Goal: Information Seeking & Learning: Learn about a topic

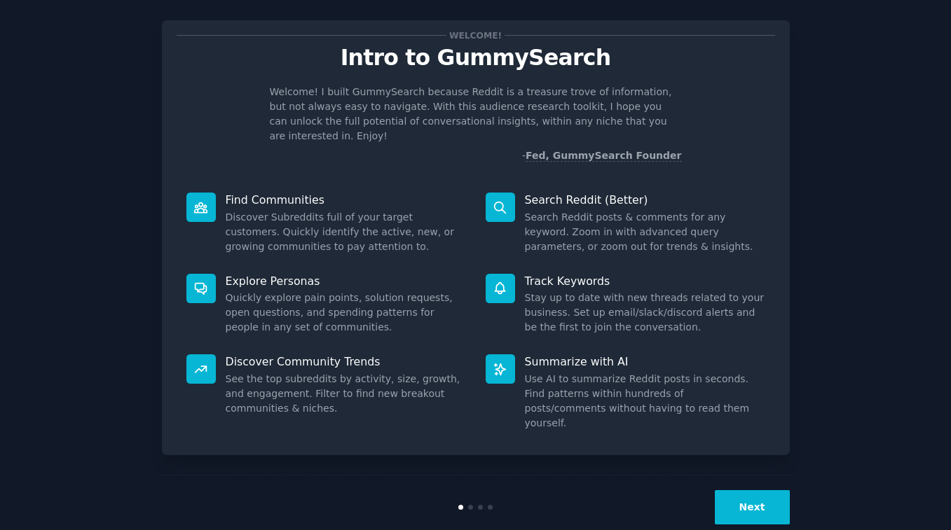
scroll to position [18, 0]
click at [767, 491] on button "Next" at bounding box center [752, 508] width 75 height 34
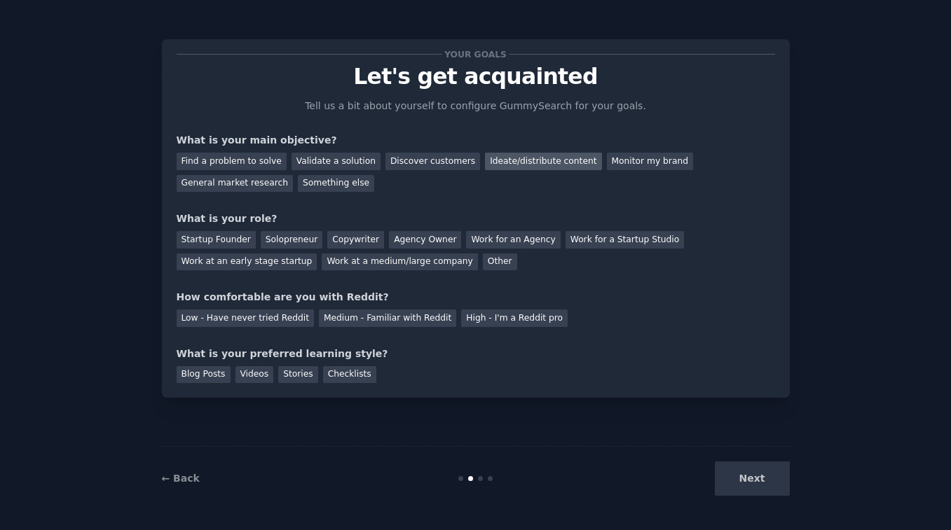
click at [488, 161] on div "Ideate/distribute content" at bounding box center [543, 162] width 116 height 18
click at [357, 242] on div "Copywriter" at bounding box center [355, 240] width 57 height 18
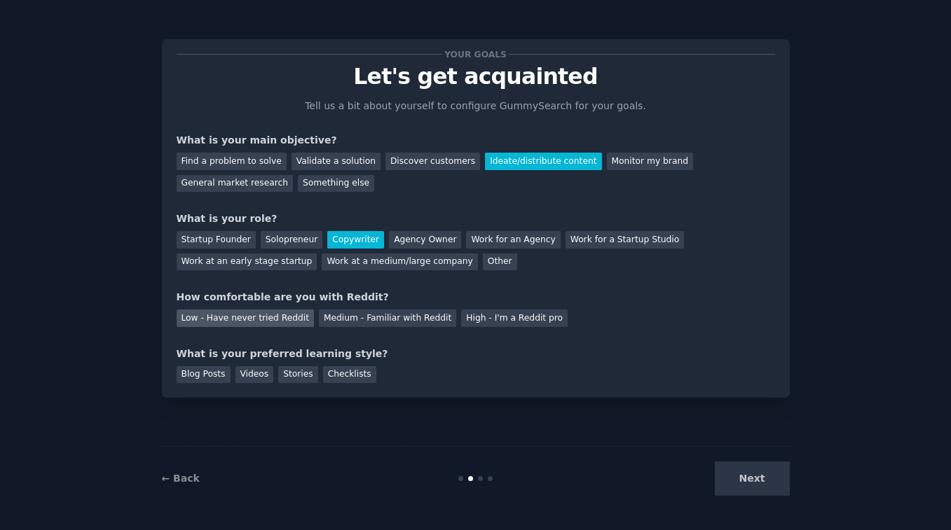
click at [275, 318] on div "Low - Have never tried Reddit" at bounding box center [245, 319] width 137 height 18
click at [349, 369] on div "Checklists" at bounding box center [349, 376] width 53 height 18
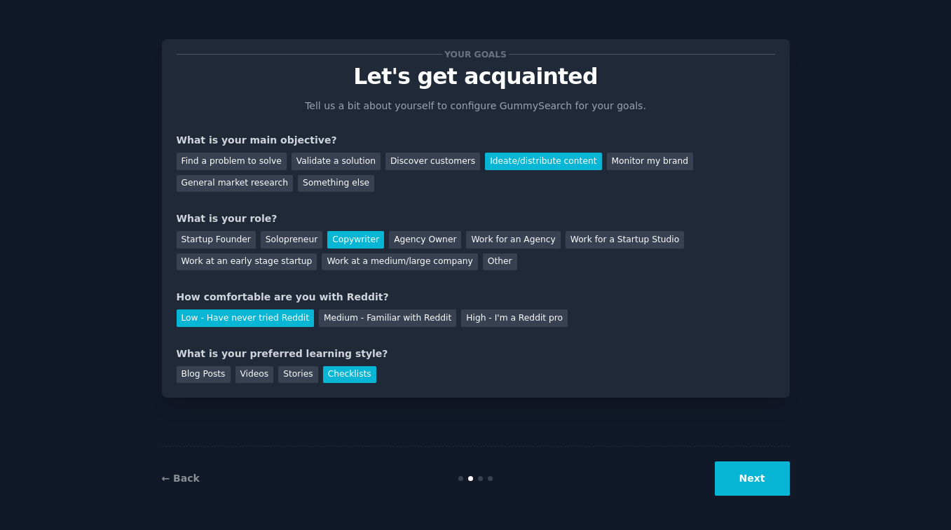
click at [741, 470] on button "Next" at bounding box center [752, 479] width 75 height 34
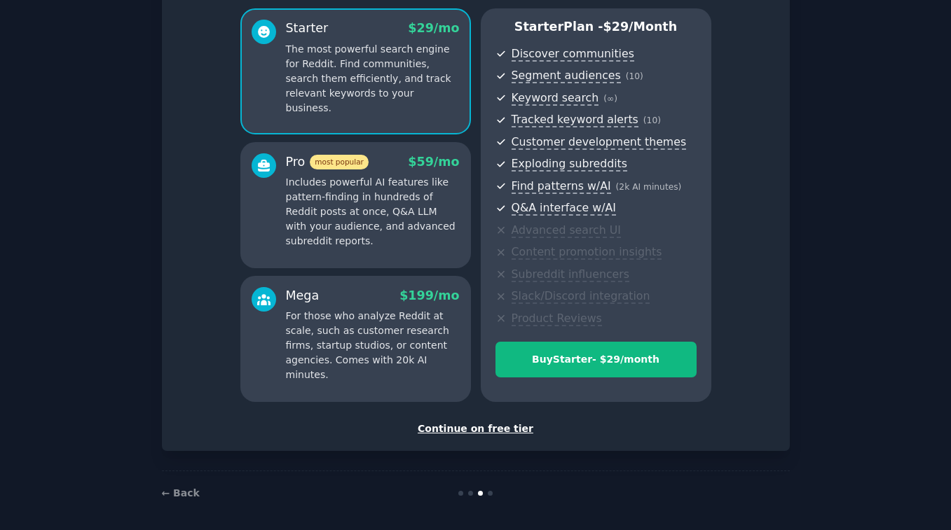
click at [489, 426] on div "Continue on free tier" at bounding box center [476, 429] width 598 height 15
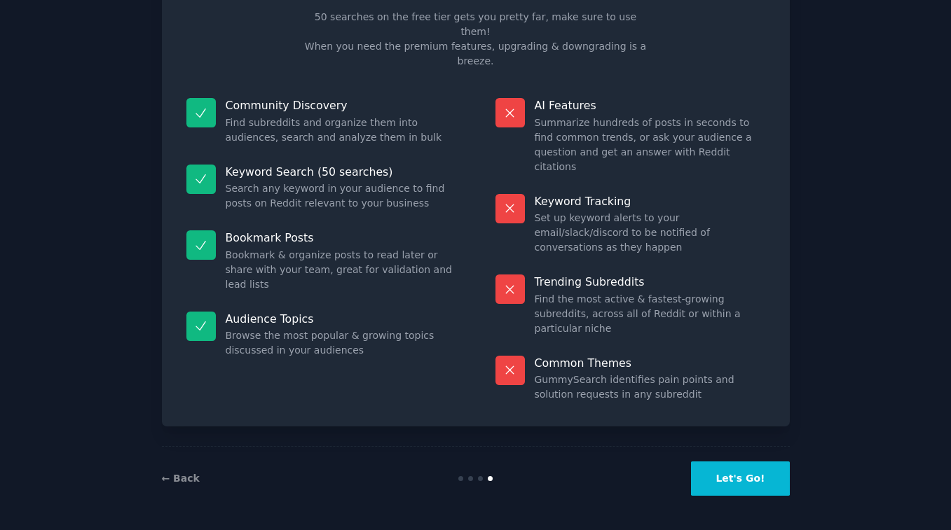
scroll to position [15, 0]
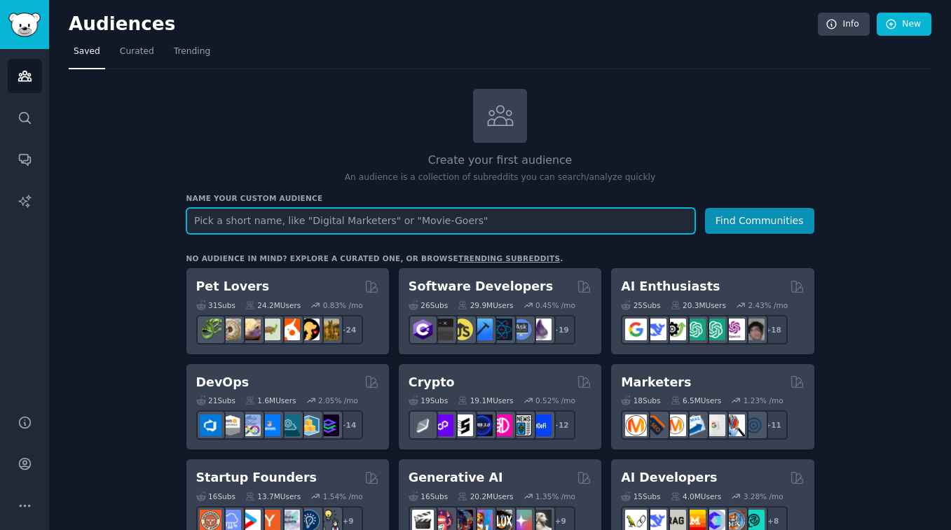
paste input "Startups"
click at [760, 219] on button "Find Communities" at bounding box center [759, 221] width 109 height 26
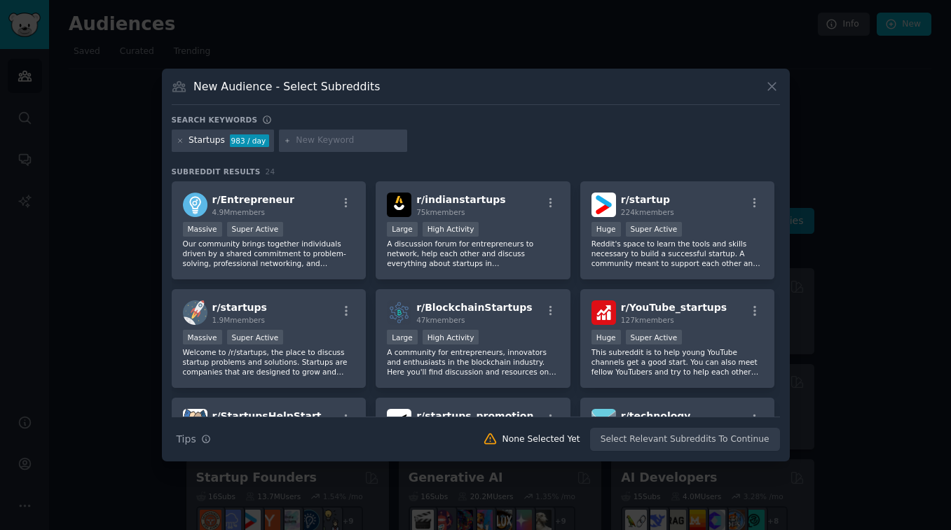
click at [772, 85] on icon at bounding box center [772, 86] width 15 height 15
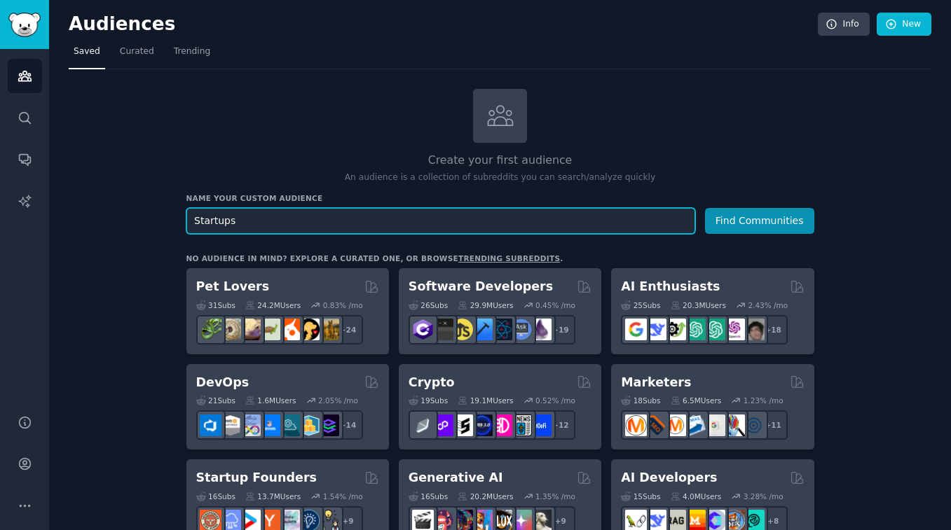
click at [212, 224] on input "Startups" at bounding box center [440, 221] width 509 height 26
type input "saas"
click at [760, 219] on button "Find Communities" at bounding box center [759, 221] width 109 height 26
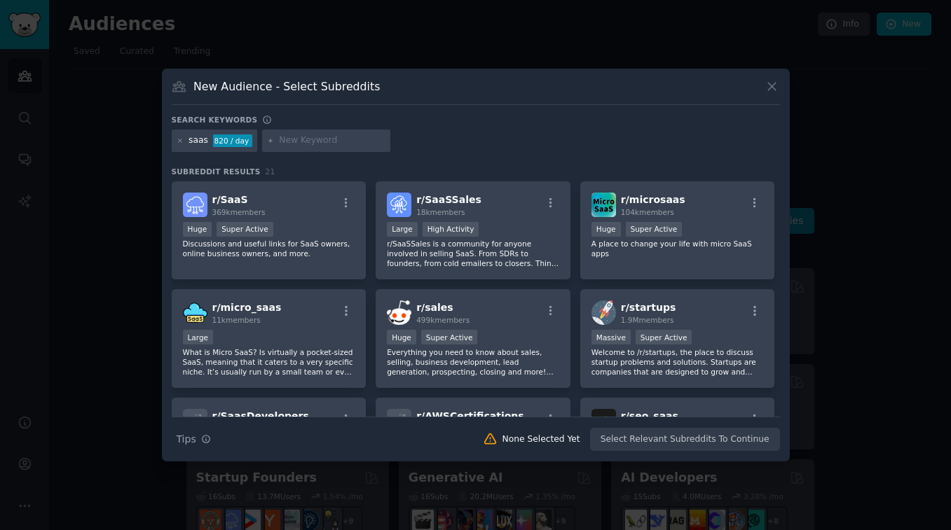
click at [781, 90] on div "New Audience - Select Subreddits Search keywords saas 820 / day Subreddit Resul…" at bounding box center [476, 265] width 628 height 393
click at [767, 86] on icon at bounding box center [772, 86] width 15 height 15
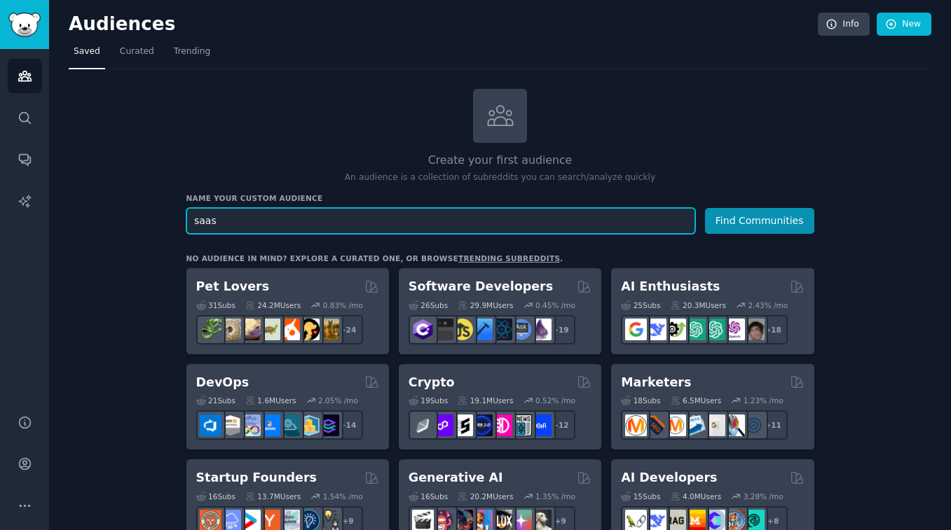
click at [223, 227] on input "saas" at bounding box center [440, 221] width 509 height 26
type input "design"
click at [760, 219] on button "Find Communities" at bounding box center [759, 221] width 109 height 26
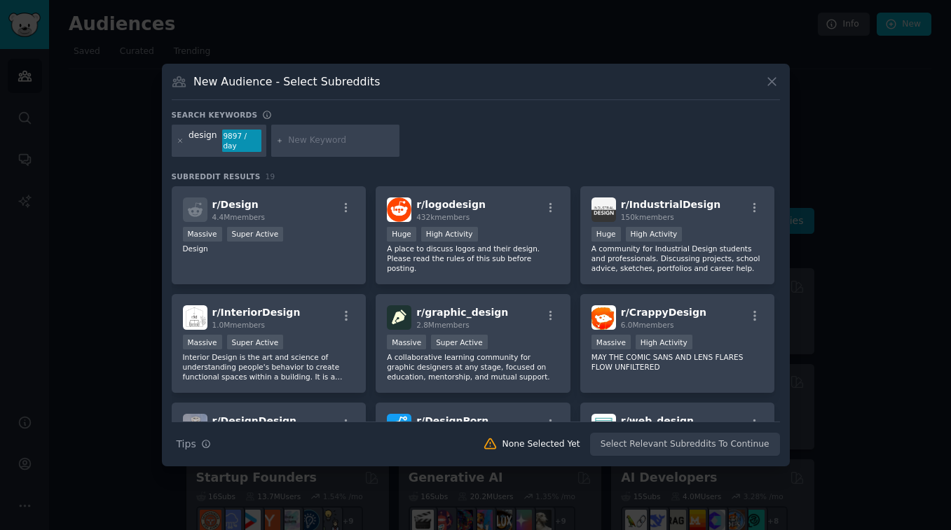
click at [776, 83] on icon at bounding box center [772, 81] width 15 height 15
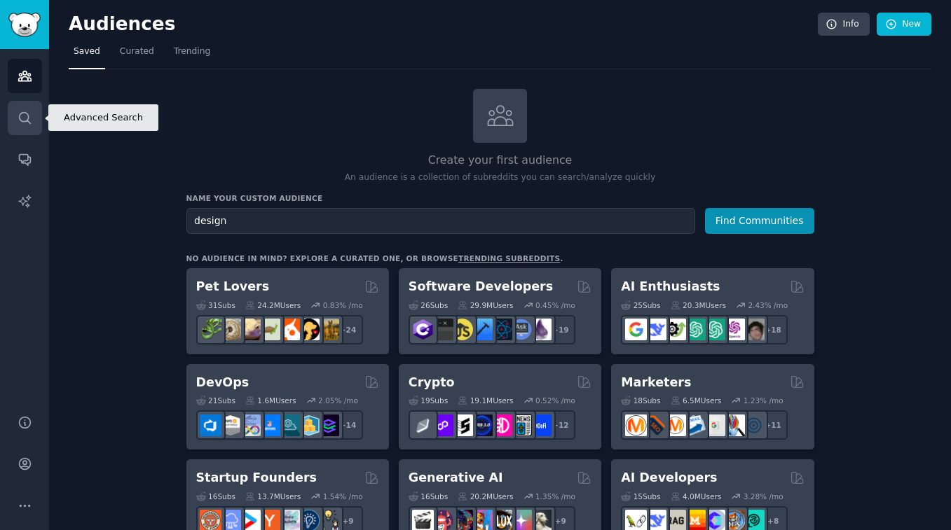
click at [31, 114] on icon "Sidebar" at bounding box center [25, 118] width 15 height 15
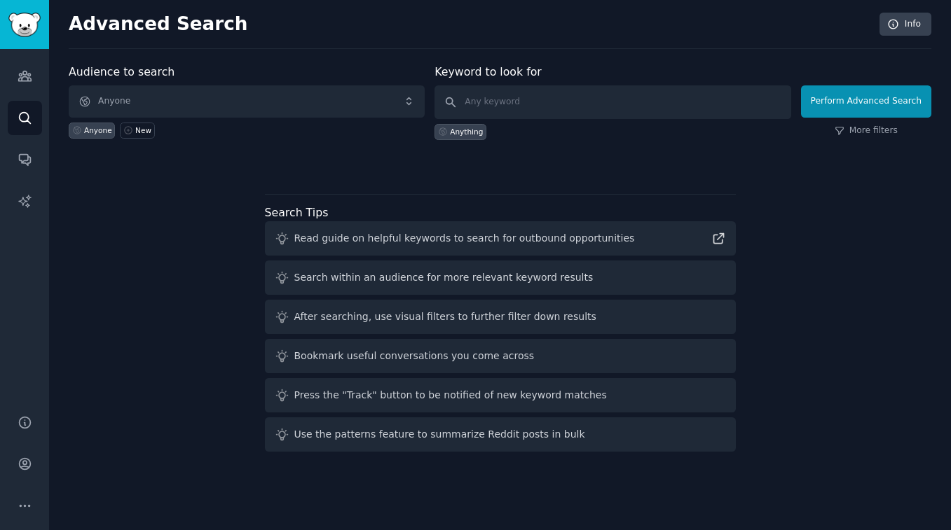
click at [172, 99] on span "Anyone" at bounding box center [247, 101] width 356 height 32
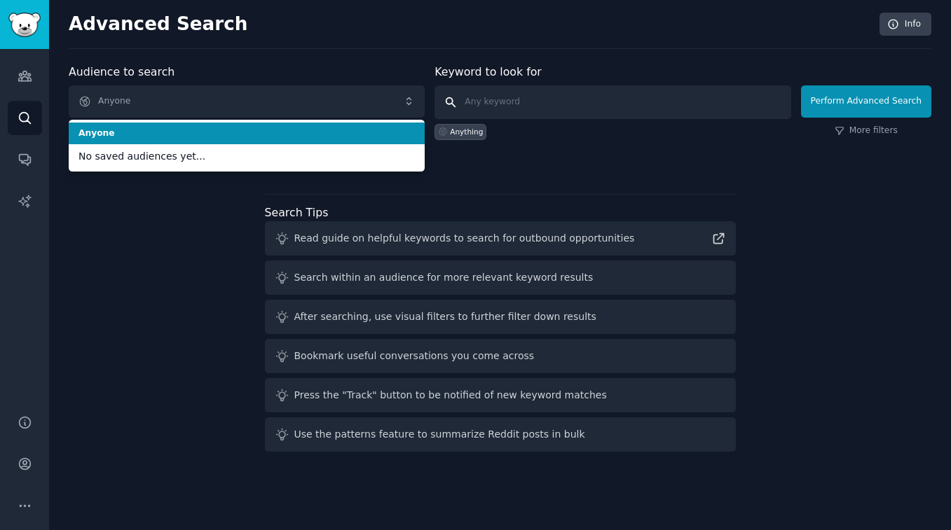
click at [498, 97] on input "text" at bounding box center [612, 102] width 356 height 34
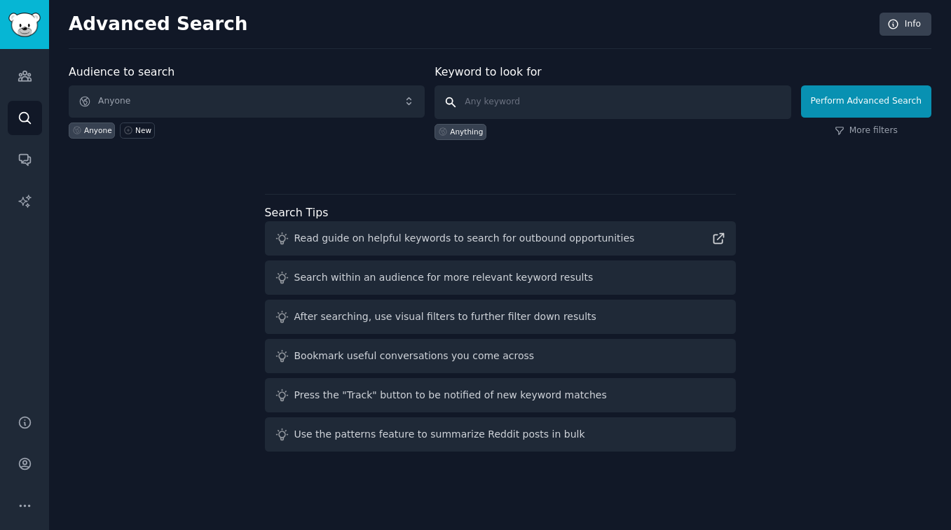
paste input "digital product design agency"
type input "digital product design agency"
click at [868, 101] on button "Perform Advanced Search" at bounding box center [866, 101] width 130 height 32
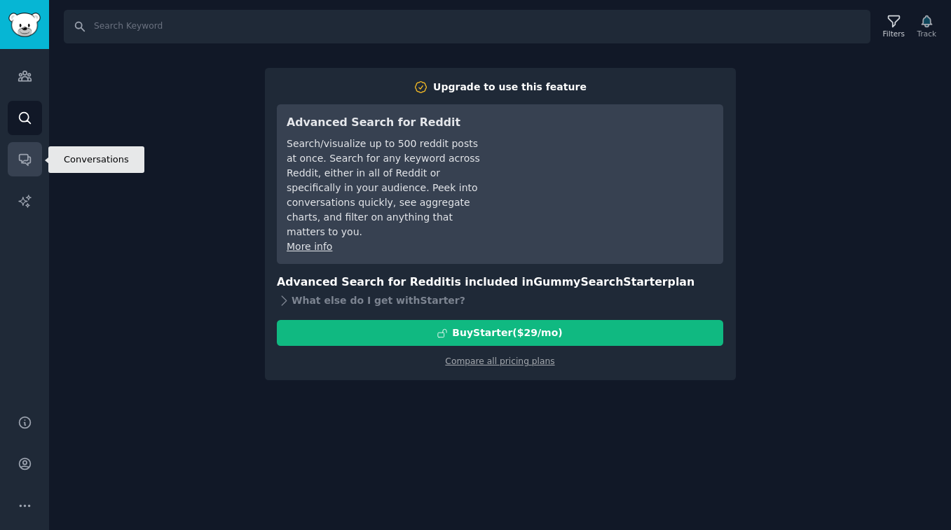
click at [21, 158] on icon "Sidebar" at bounding box center [25, 159] width 15 height 15
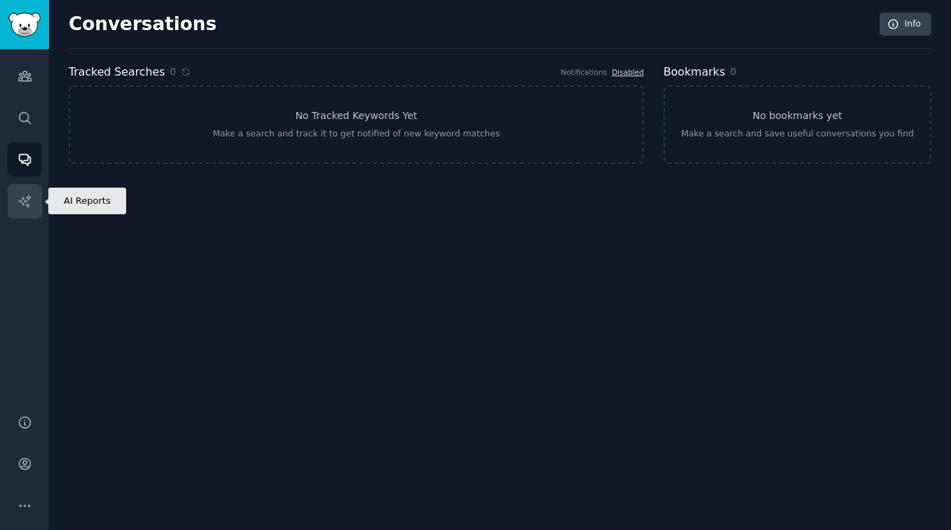
click at [16, 199] on link "AI Reports" at bounding box center [25, 201] width 34 height 34
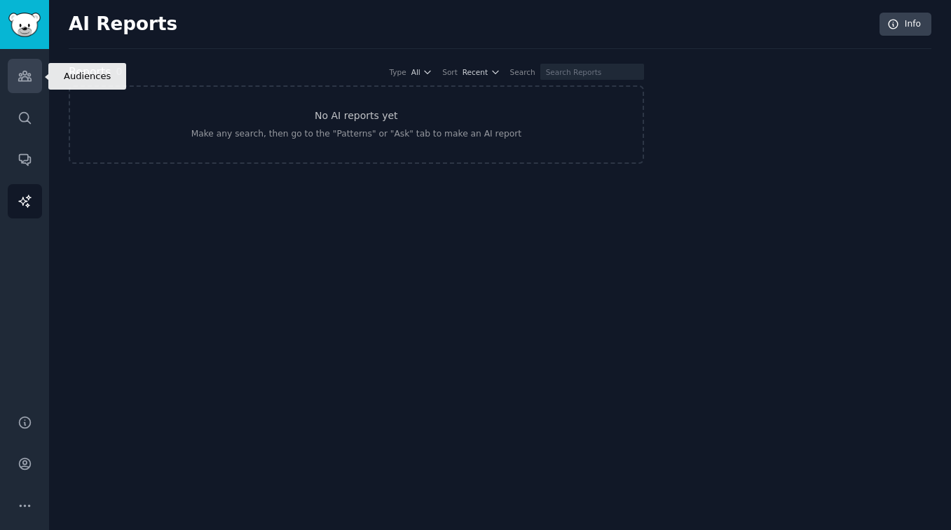
click at [20, 69] on icon "Sidebar" at bounding box center [25, 76] width 15 height 15
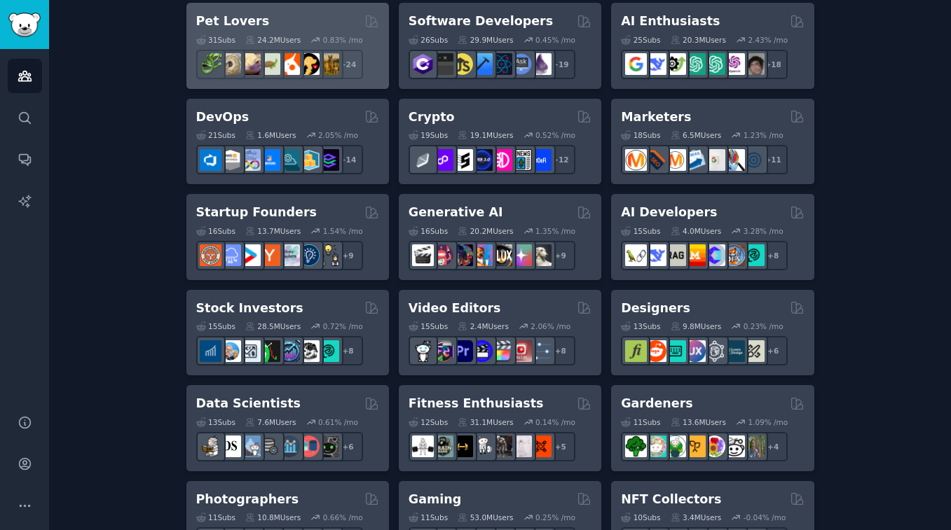
scroll to position [43, 0]
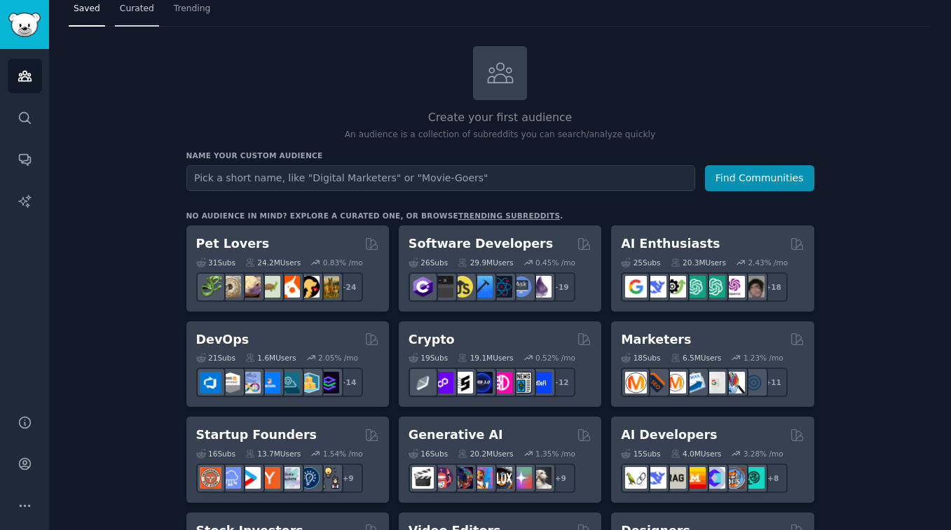
click at [141, 13] on span "Curated" at bounding box center [137, 9] width 34 height 13
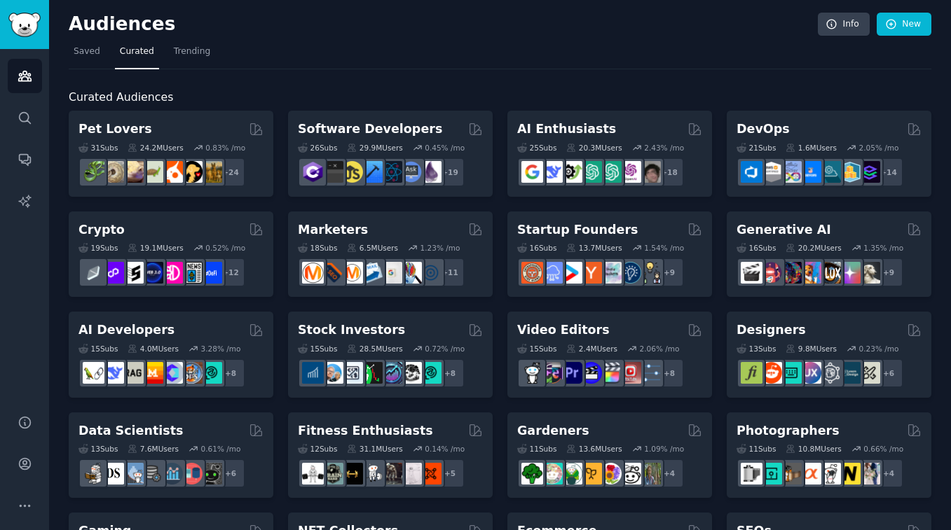
click at [163, 41] on nav "Saved Curated Trending" at bounding box center [500, 55] width 863 height 29
click at [186, 41] on link "Trending" at bounding box center [192, 55] width 46 height 29
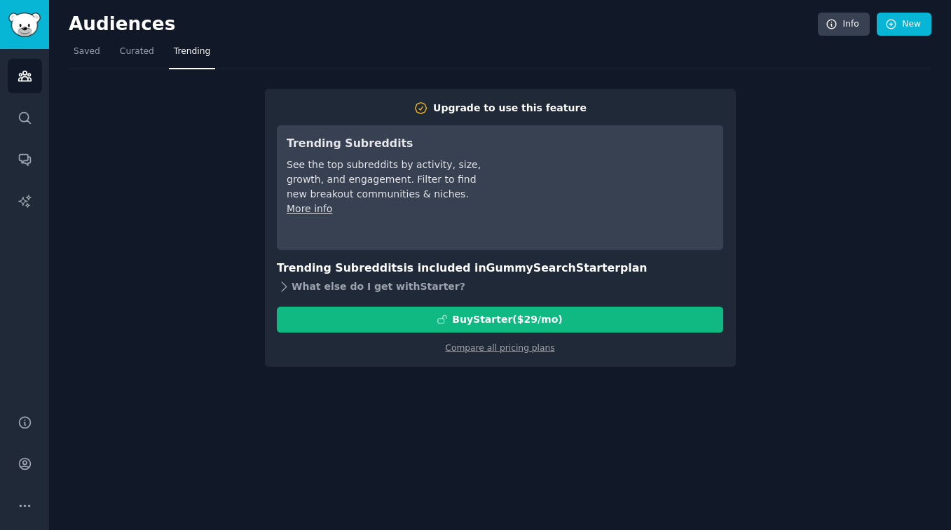
click at [432, 287] on div "What else do I get with Starter ?" at bounding box center [500, 288] width 446 height 20
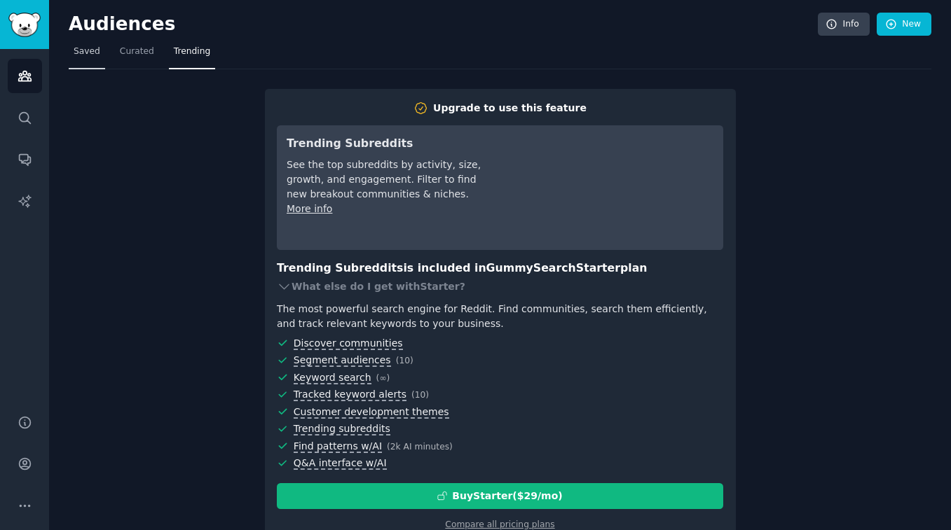
click at [99, 55] on link "Saved" at bounding box center [87, 55] width 36 height 29
